Goal: Task Accomplishment & Management: Manage account settings

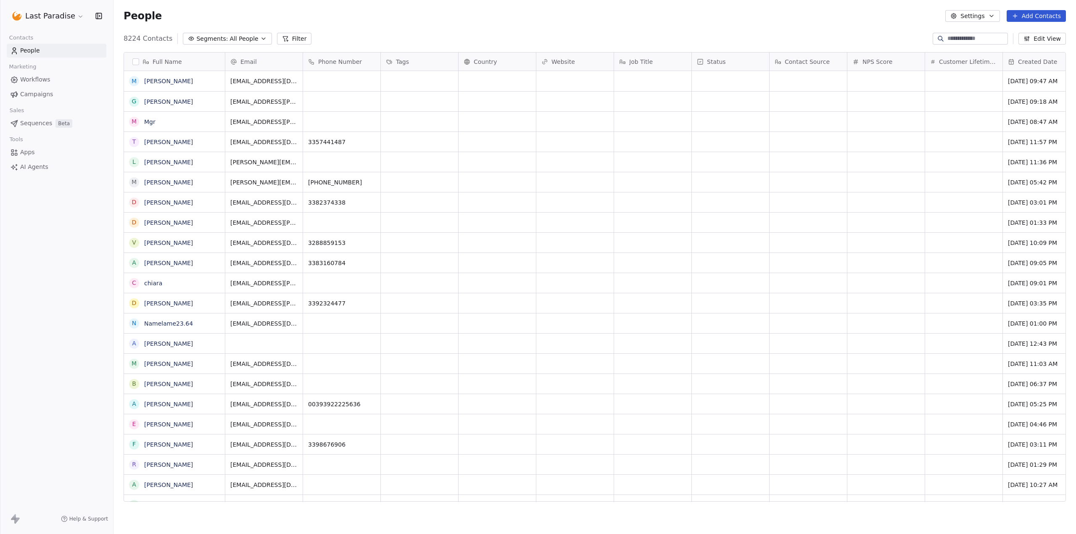
scroll to position [464, 956]
click at [48, 19] on html "Last Paradise Contacts People Marketing Workflows Campaigns Sales Sequences Bet…" at bounding box center [538, 267] width 1076 height 534
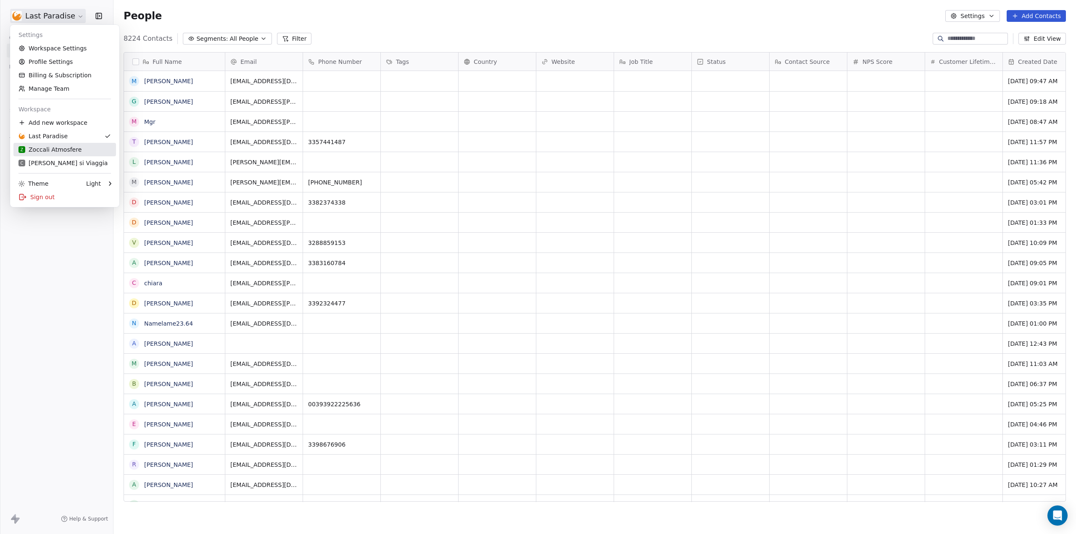
click at [47, 152] on div "Z Zoccali Atmosfere" at bounding box center [49, 149] width 63 height 8
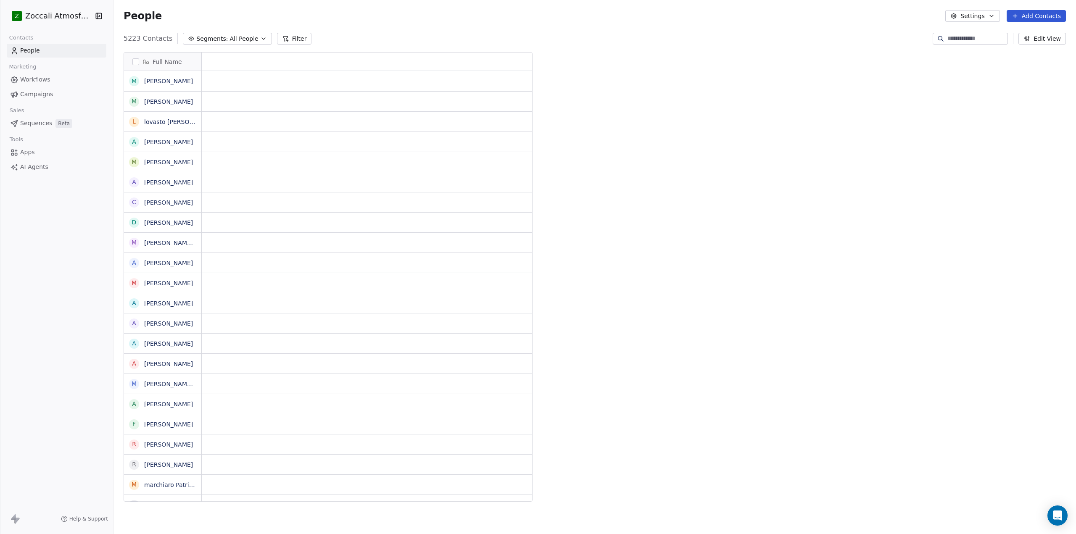
scroll to position [464, 956]
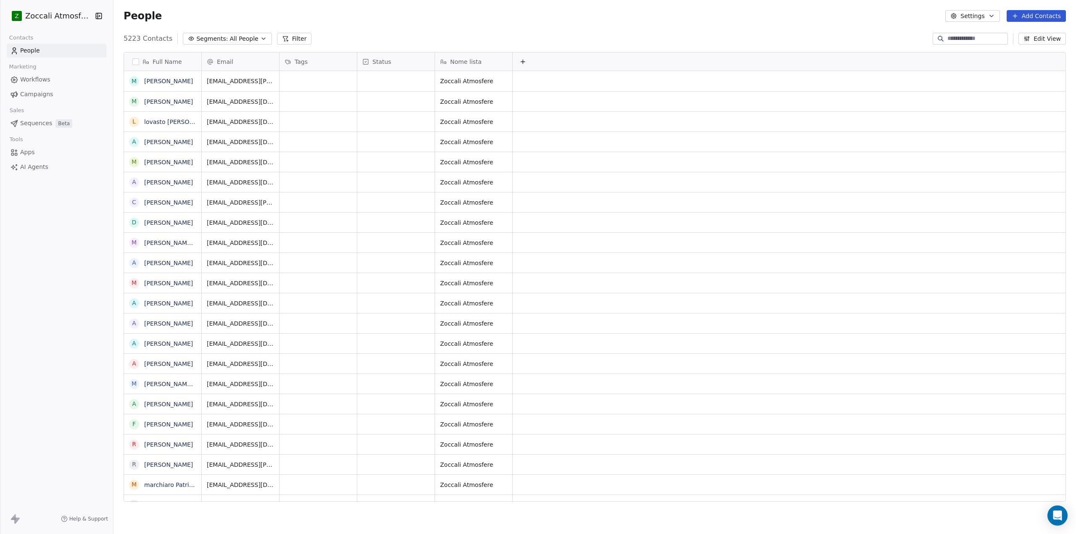
click at [31, 94] on span "Campaigns" at bounding box center [36, 94] width 33 height 9
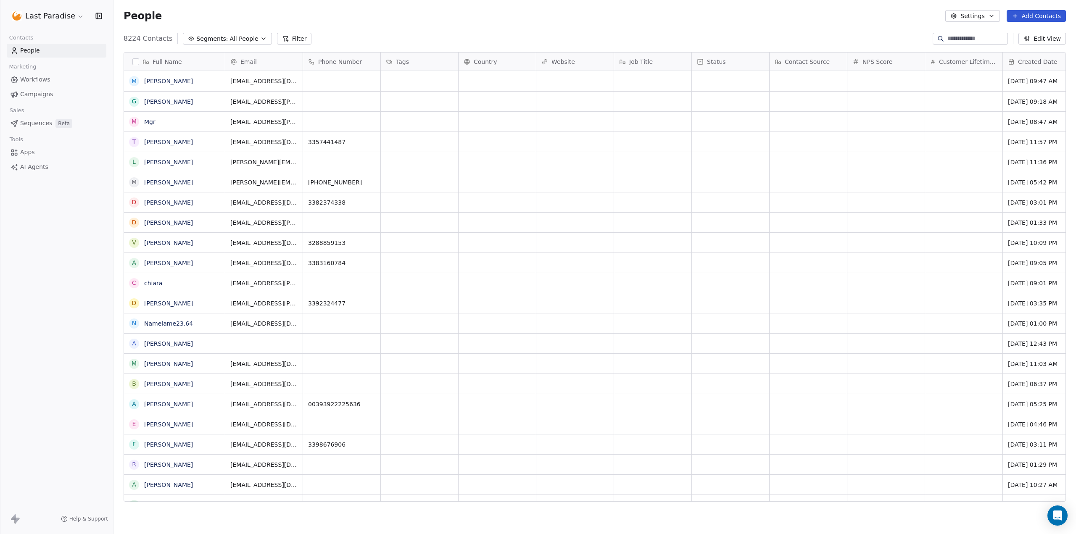
scroll to position [464, 956]
click at [37, 5] on div "Last Paradise" at bounding box center [56, 16] width 113 height 32
click at [39, 19] on html "Last Paradise Contacts People Marketing Workflows Campaigns Sales Sequences Bet…" at bounding box center [538, 267] width 1076 height 534
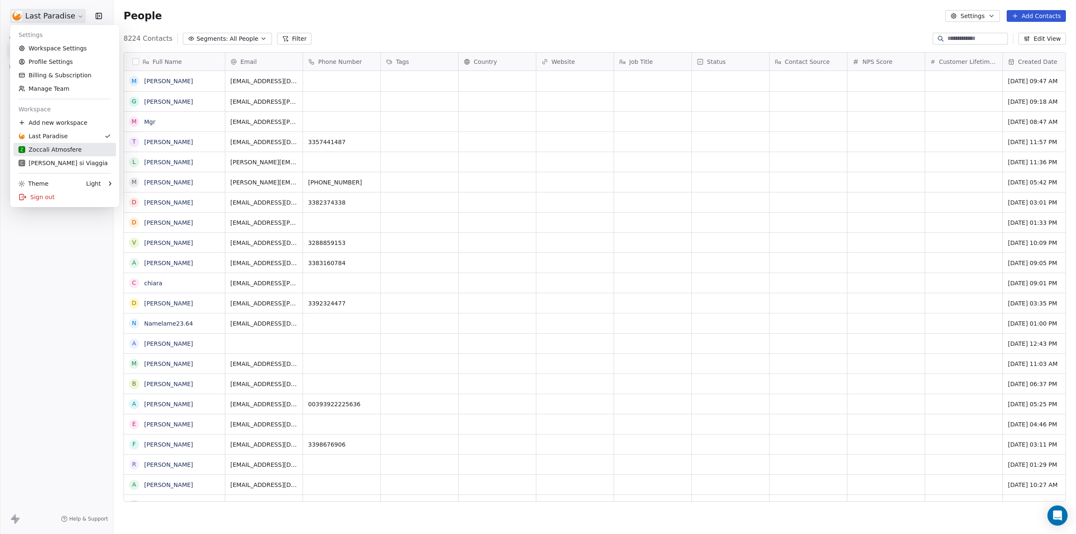
click at [66, 145] on link "Z Zoccali Atmosfere" at bounding box center [64, 149] width 103 height 13
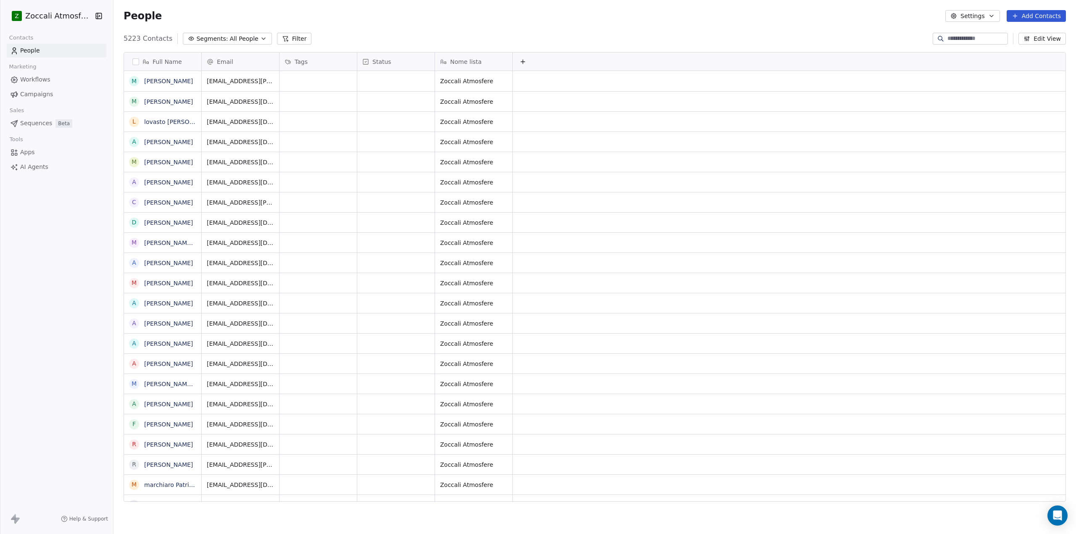
click at [1045, 37] on button "Edit View" at bounding box center [1043, 39] width 48 height 12
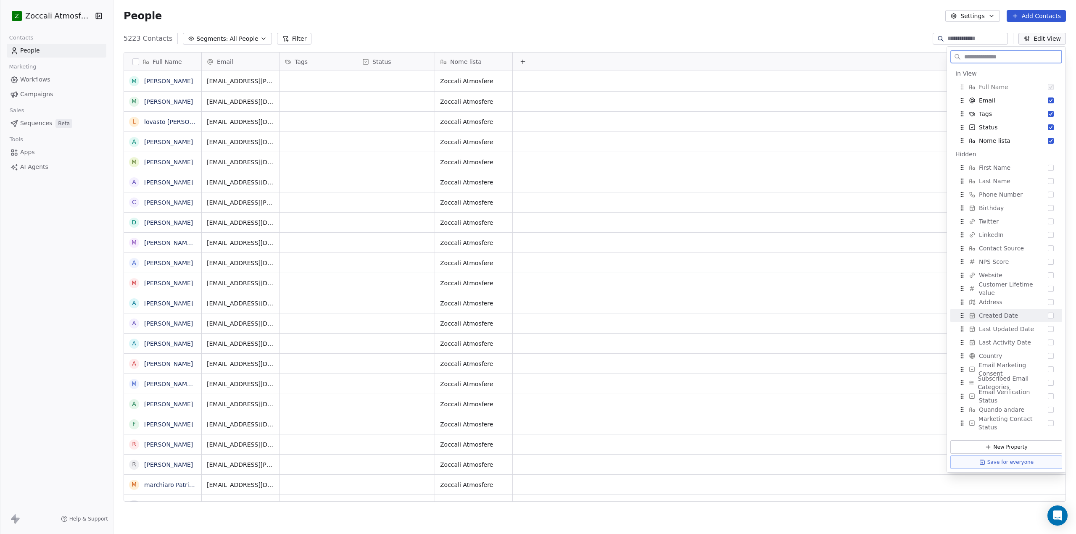
click at [1049, 313] on button "Suggestions" at bounding box center [1051, 316] width 6 height 6
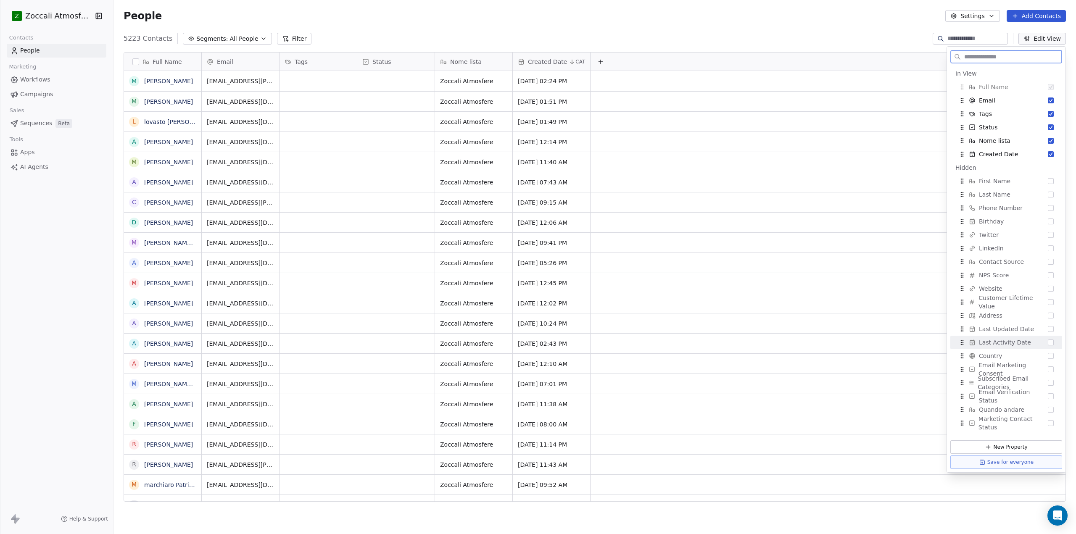
click at [1027, 465] on button "Save for everyone" at bounding box center [1006, 462] width 112 height 13
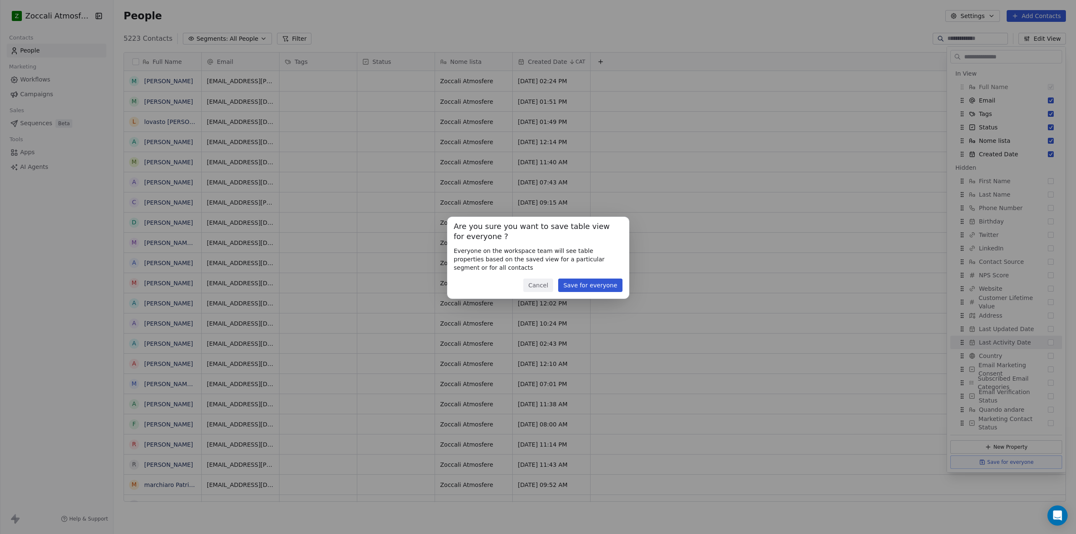
click at [544, 287] on button "Cancel" at bounding box center [538, 285] width 30 height 13
